Goal: Information Seeking & Learning: Learn about a topic

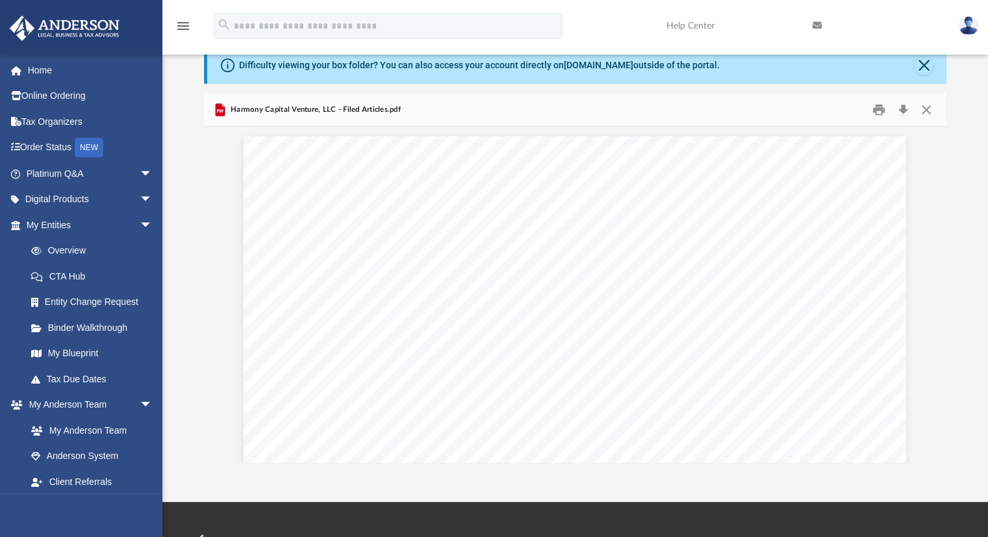
scroll to position [285, 733]
click at [75, 178] on link "Platinum Q&A arrow_drop_down" at bounding box center [90, 174] width 163 height 26
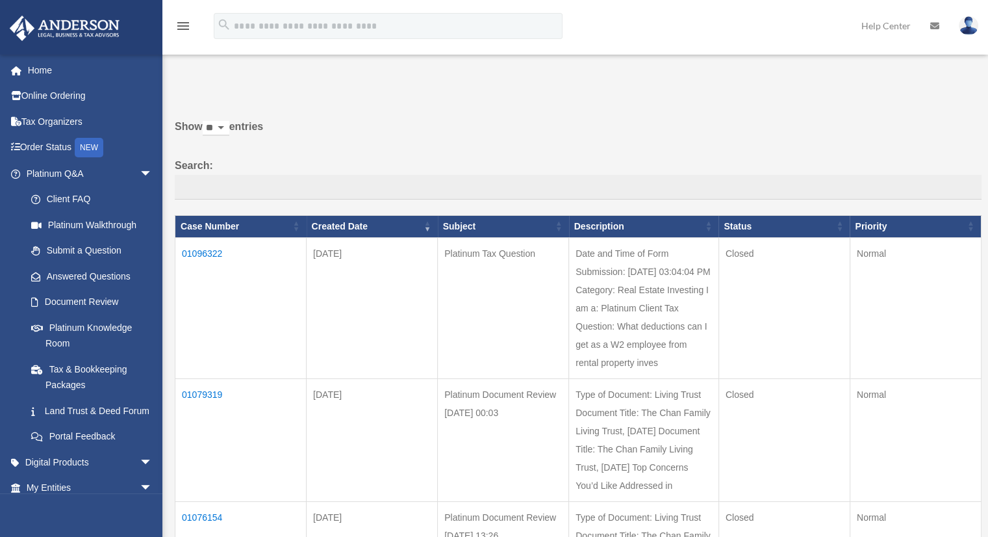
scroll to position [78, 0]
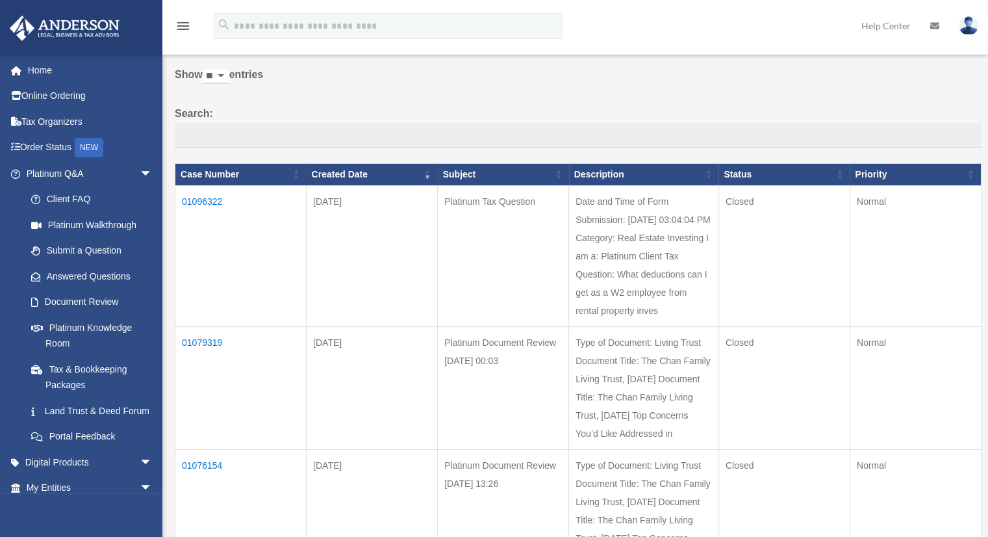
click at [213, 200] on td "01096322" at bounding box center [240, 255] width 131 height 141
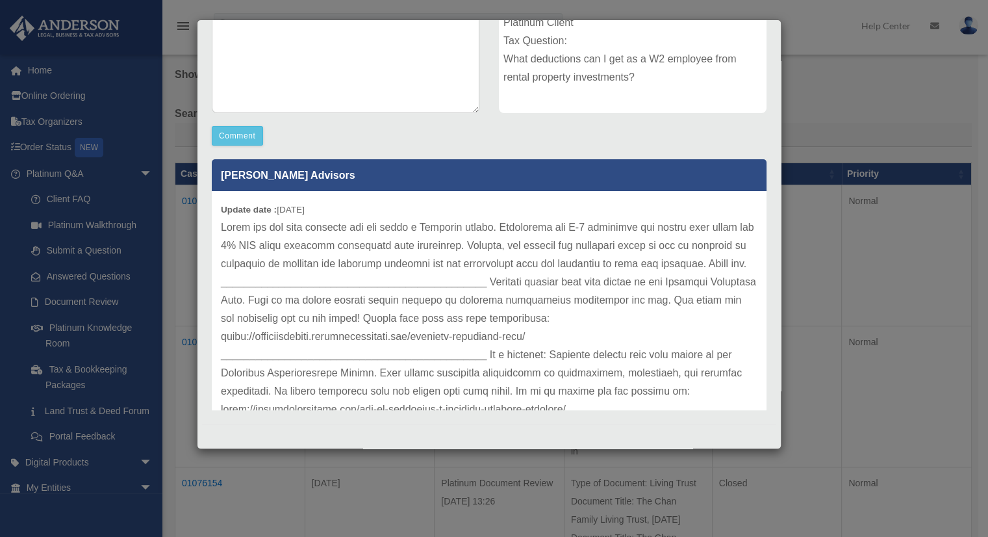
scroll to position [35, 0]
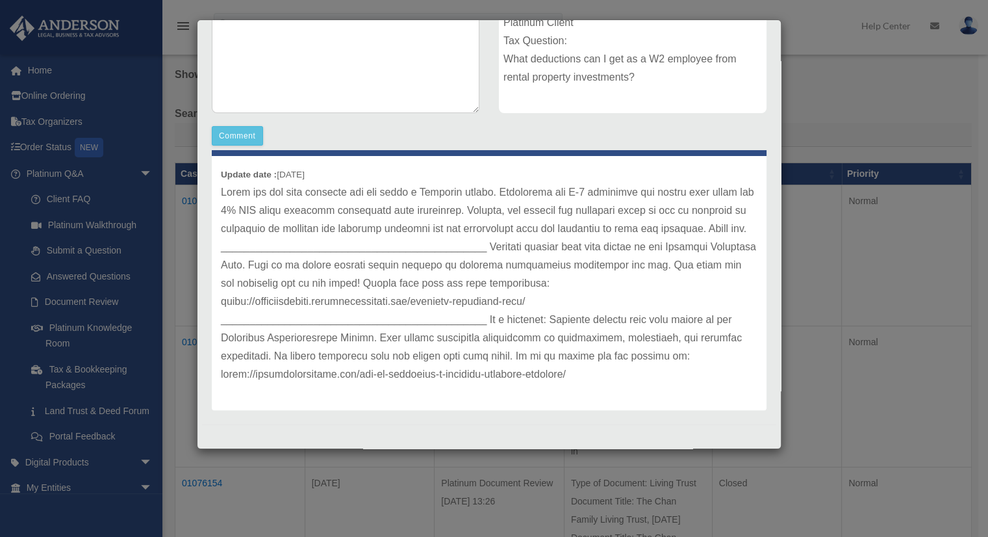
click at [795, 40] on div "Case Detail × Platinum Tax Question Case Number 01096322 Created Date September…" at bounding box center [494, 268] width 988 height 537
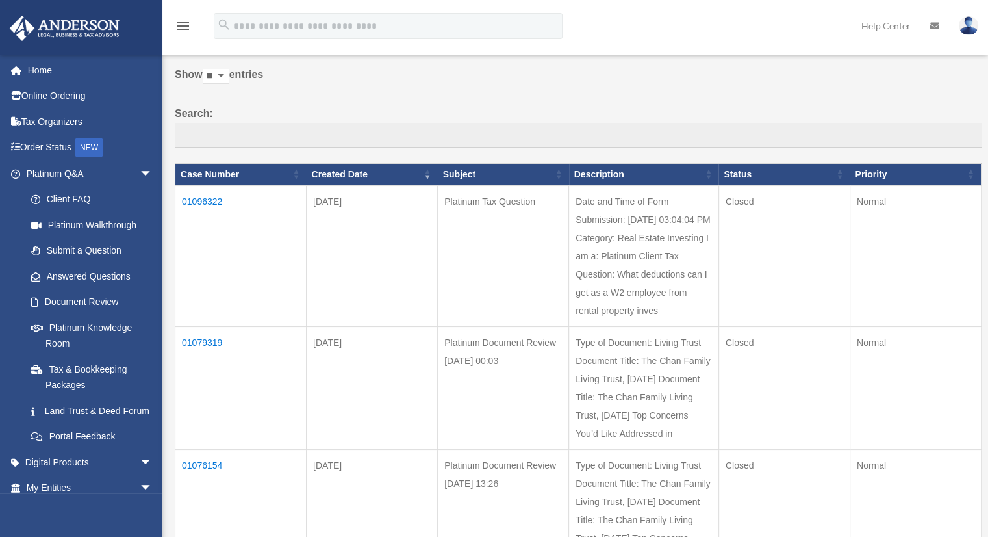
click at [205, 338] on td "01079319" at bounding box center [240, 387] width 131 height 123
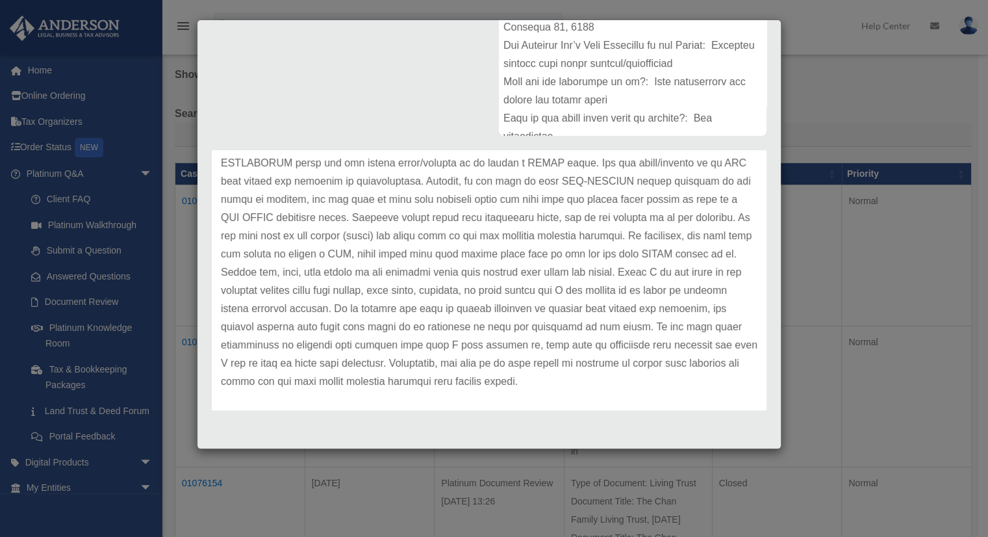
scroll to position [108, 0]
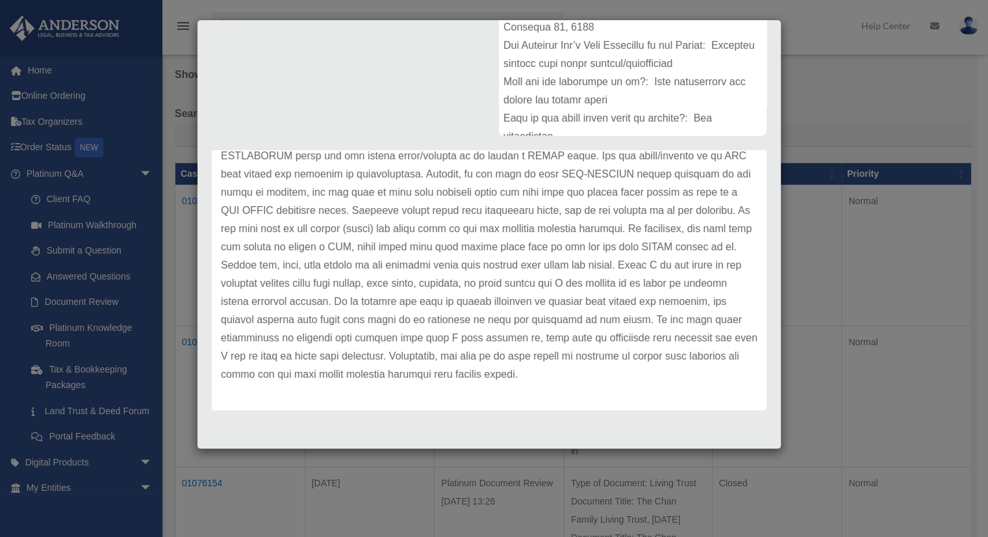
click at [767, 168] on div "Case Detail × Platinum Document Review 08/16/2025 00:03 Case Number 01079319 Cr…" at bounding box center [489, 234] width 585 height 430
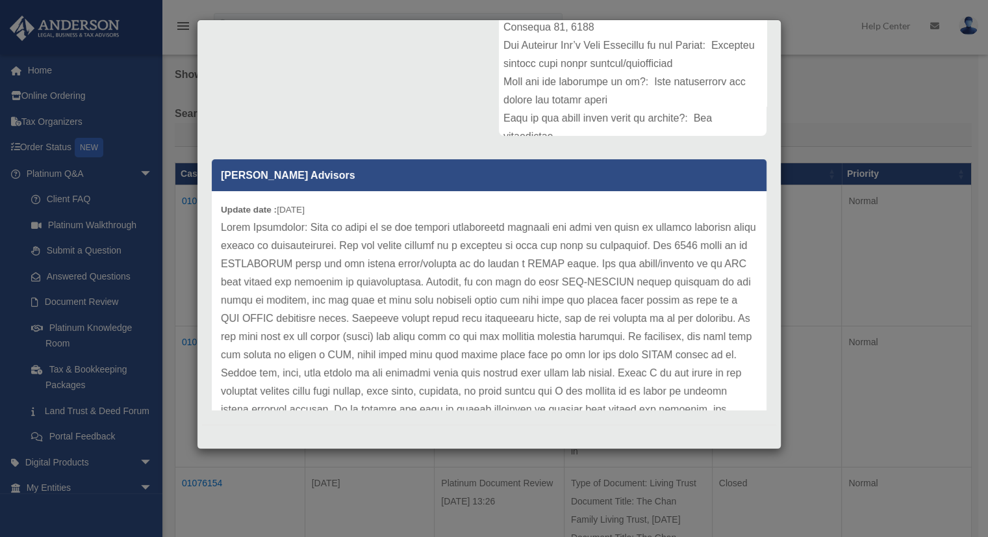
scroll to position [0, 0]
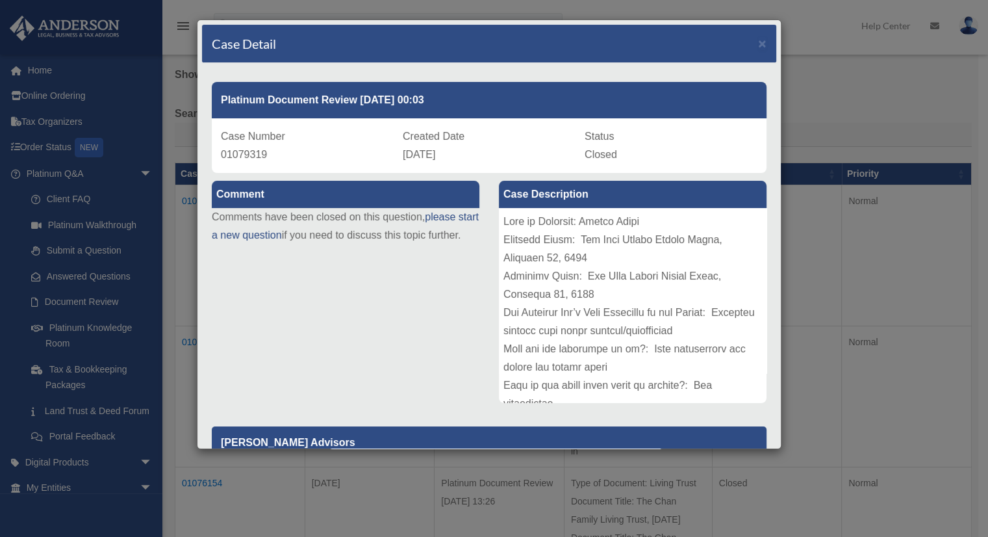
click at [857, 97] on div "Case Detail × Platinum Document Review 08/16/2025 00:03 Case Number 01079319 Cr…" at bounding box center [494, 268] width 988 height 537
